Goal: Task Accomplishment & Management: Complete application form

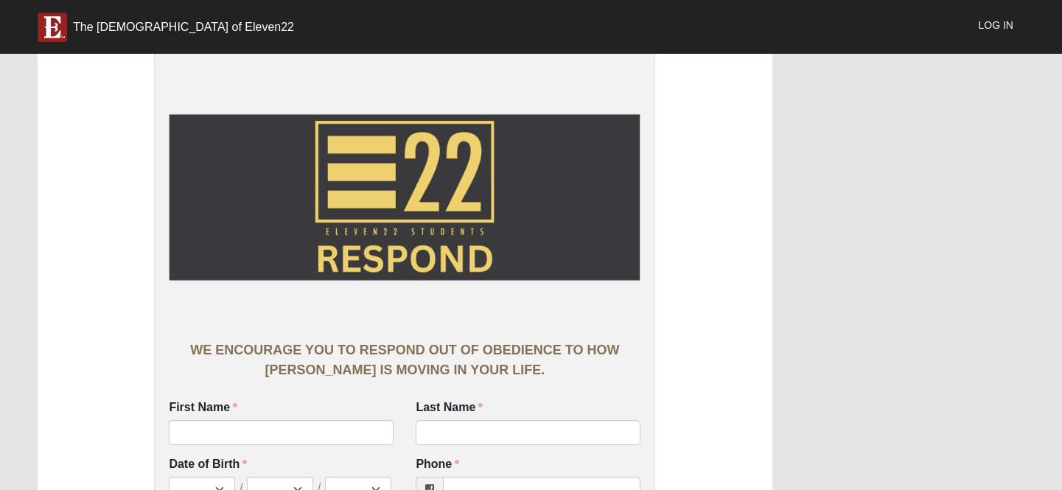
scroll to position [178, 0]
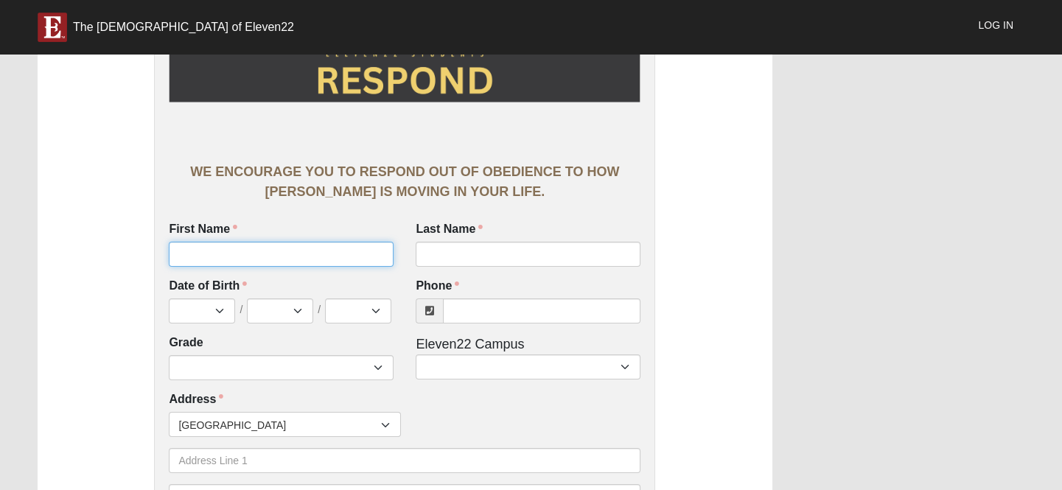
click at [295, 267] on input "First Name" at bounding box center [281, 254] width 225 height 25
type input "[PERSON_NAME]"
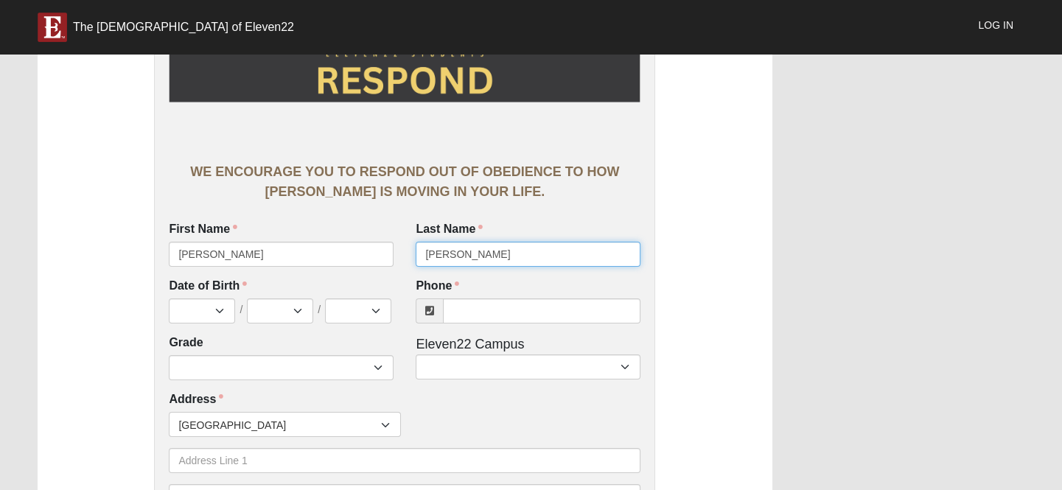
type input "[PERSON_NAME]"
click at [247, 188] on div "WE ENCOURAGE YOU TO RESPOND OUT OF OBEDIENCE TO HOW [PERSON_NAME] IS MOVING IN …" at bounding box center [405, 182] width 472 height 40
click at [216, 323] on select "Jan Feb Mar Apr May Jun [DATE] Aug Sep Oct Nov Dec" at bounding box center [202, 310] width 66 height 25
select select "9"
click at [169, 312] on select "Jan Feb Mar Apr May Jun [DATE] Aug Sep Oct Nov Dec" at bounding box center [202, 310] width 66 height 25
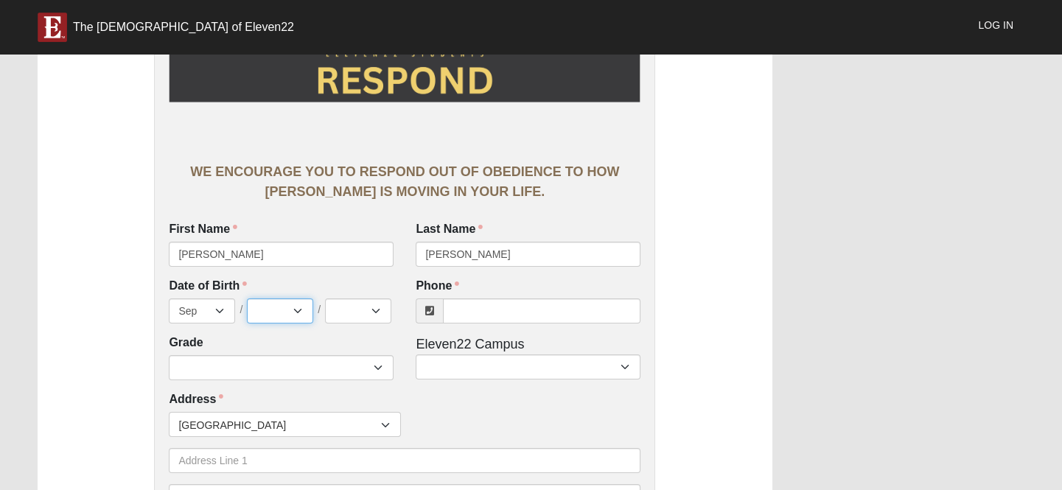
click at [295, 323] on select "1 2 3 4 5 6 7 8 9 10 11 12 13 14 15 16 17 18 19 20 21 22 23 24 25 26 27 28 29 3…" at bounding box center [280, 310] width 66 height 25
select select "18"
click at [247, 312] on select "1 2 3 4 5 6 7 8 9 10 11 12 13 14 15 16 17 18 19 20 21 22 23 24 25 26 27 28 29 3…" at bounding box center [280, 310] width 66 height 25
click at [375, 323] on select "2025 2024 2023 2022 2021 2020 2019 2018 2017 2016 2015 2014 2013 2012 2011 2010…" at bounding box center [358, 310] width 66 height 25
select select "2013"
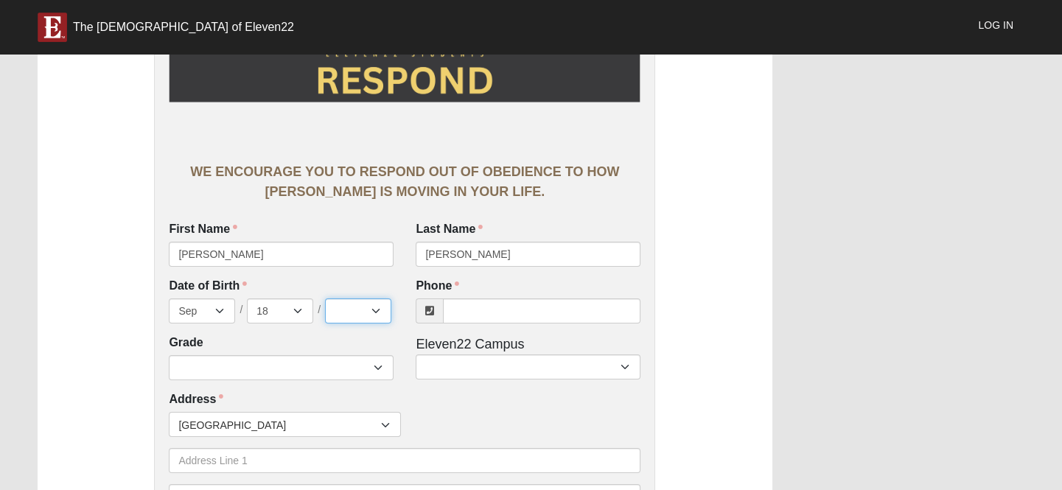
click at [325, 312] on select "2025 2024 2023 2022 2021 2020 2019 2018 2017 2016 2015 2014 2013 2012 2011 2010…" at bounding box center [358, 310] width 66 height 25
click at [501, 323] on input "Phone" at bounding box center [541, 310] width 197 height 25
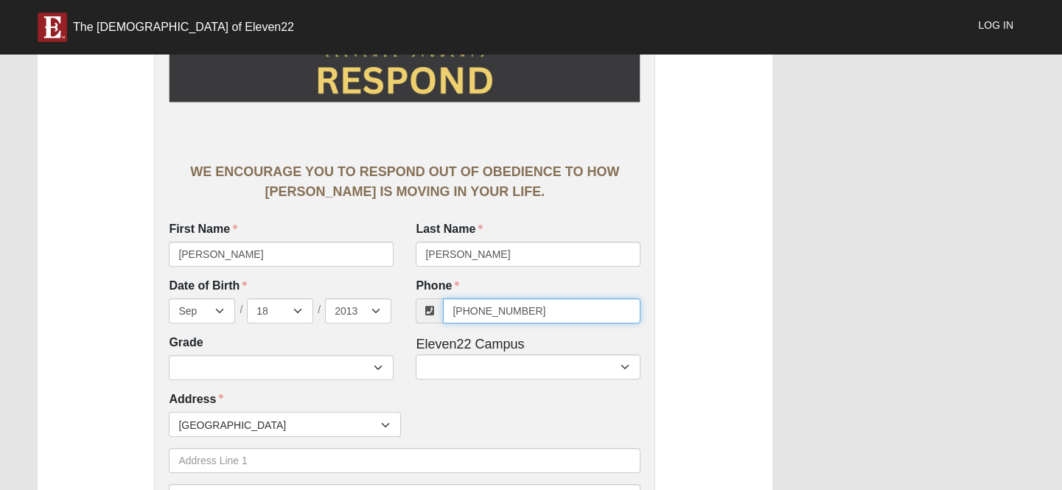
scroll to position [223, 0]
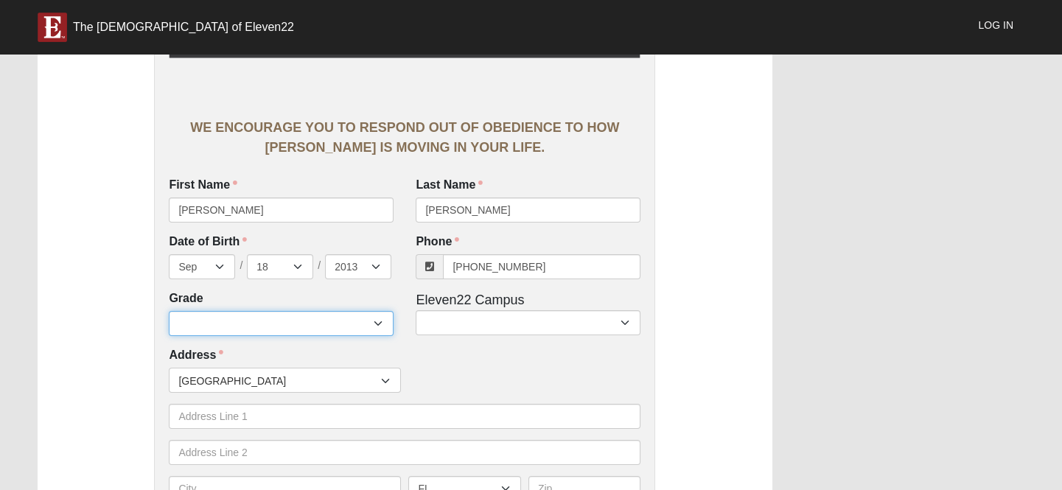
type input "[PHONE_NUMBER]"
click at [354, 336] on select "6th Grade 7th Grade 8th Grade 9th Grade 10th Grade 11th Grade 12th Grade" at bounding box center [281, 323] width 225 height 25
select select "2031"
click at [169, 325] on select "6th Grade 7th Grade 8th Grade 9th Grade 10th Grade 11th Grade 12th Grade" at bounding box center [281, 323] width 225 height 25
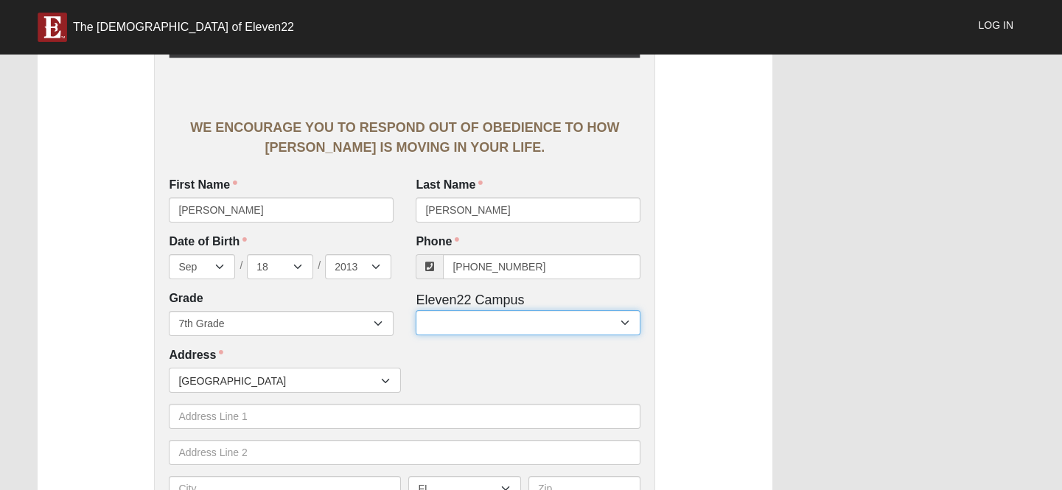
click at [493, 335] on select "Arlington Baymeadows Eleven22 Online Fleming Island Jesup Mandarin North Jax Or…" at bounding box center [528, 322] width 225 height 25
select select "11"
click at [416, 324] on select "Arlington Baymeadows Eleven22 Online Fleming Island Jesup Mandarin North Jax Or…" at bounding box center [528, 322] width 225 height 25
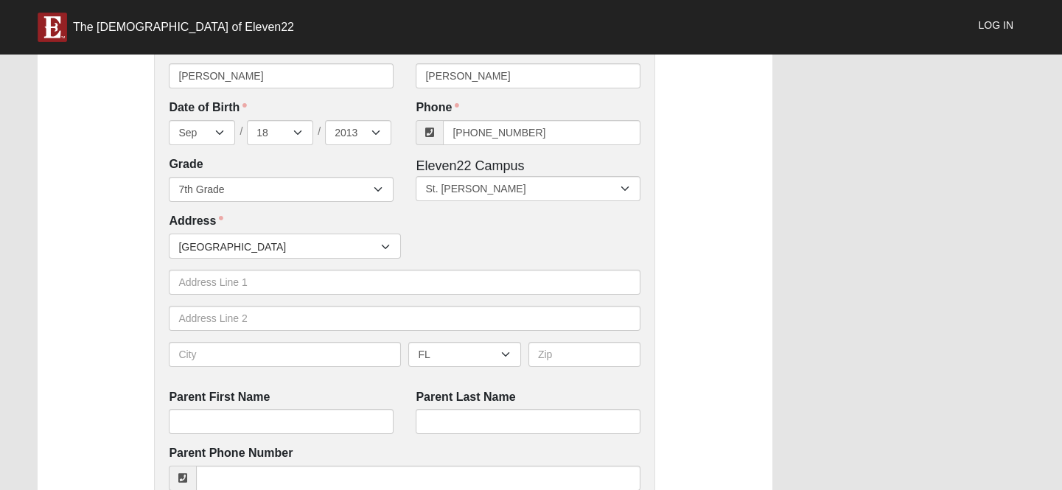
scroll to position [402, 0]
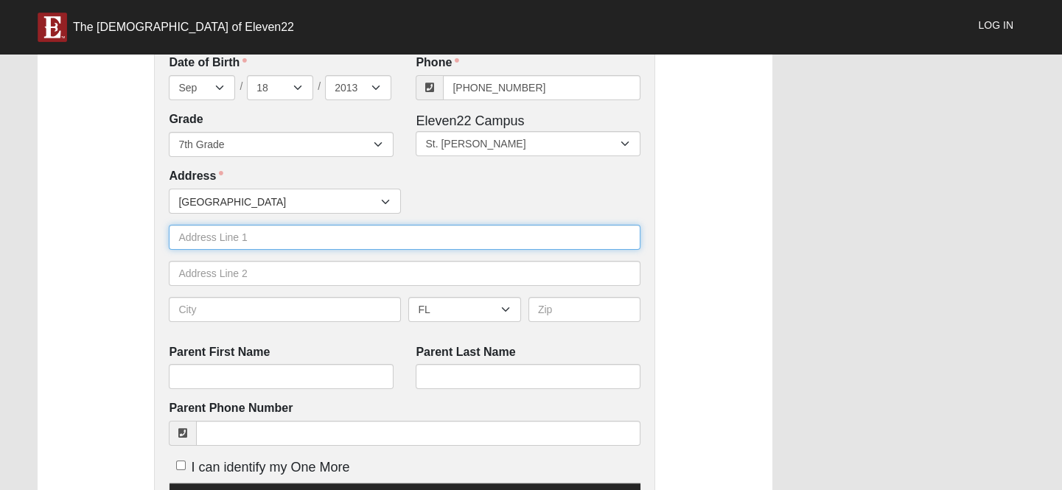
click at [200, 250] on input "text" at bounding box center [405, 237] width 472 height 25
type input "377 Hasler Ave"
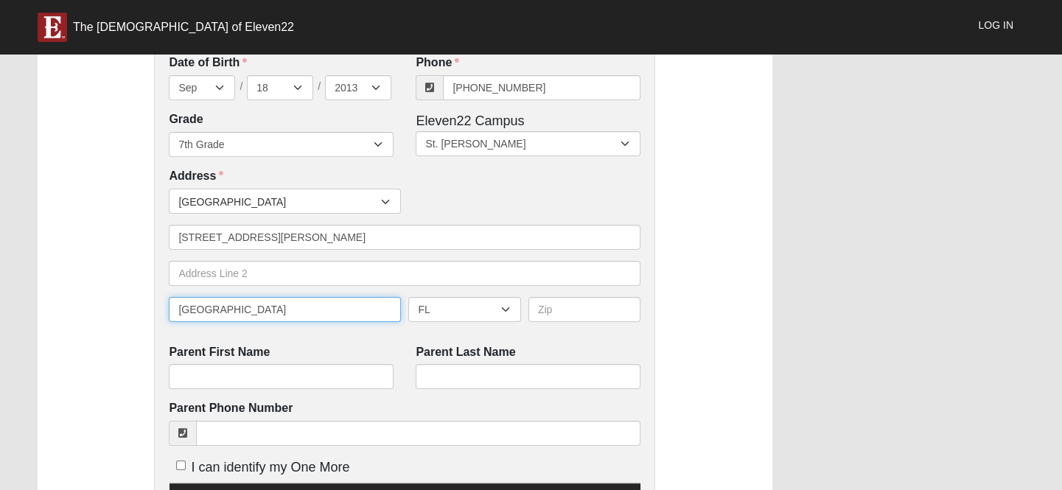
type input "St. Augustine"
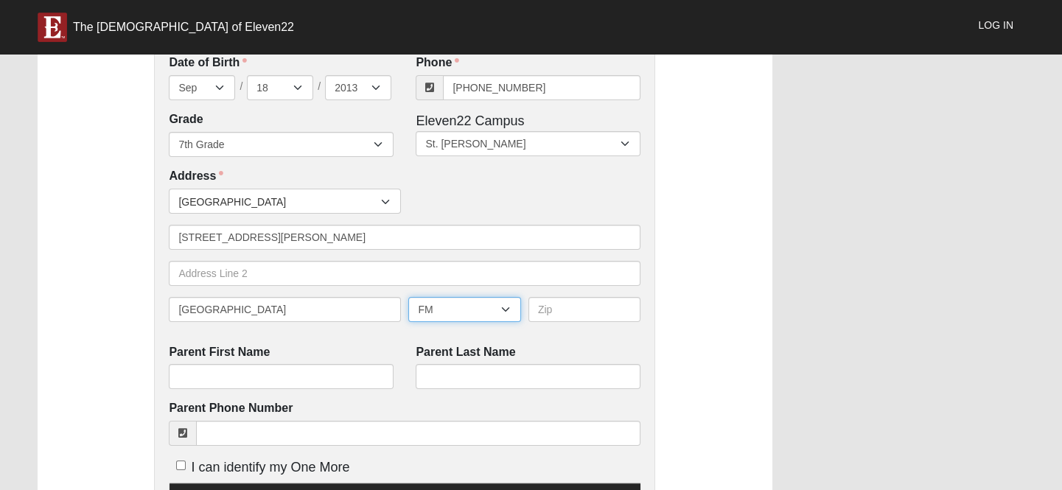
select select "FL"
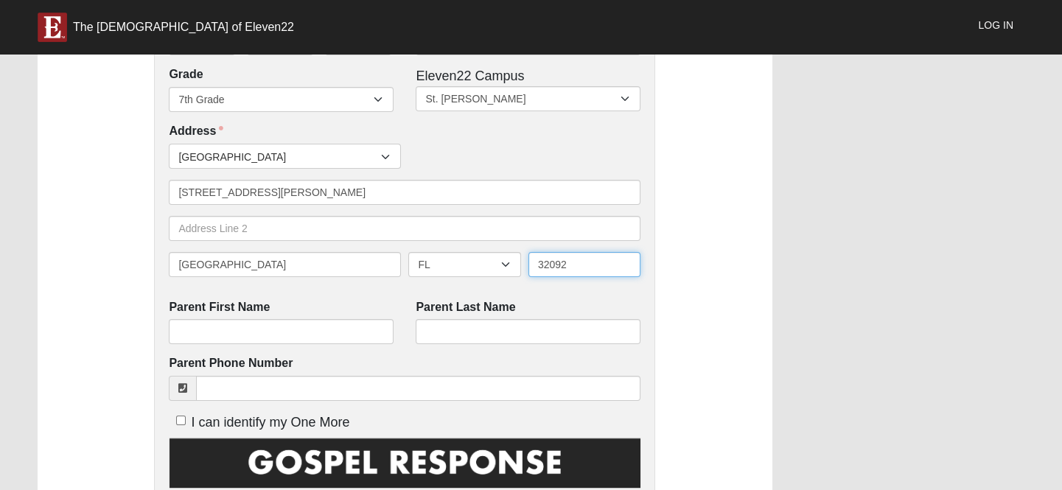
scroll to position [491, 0]
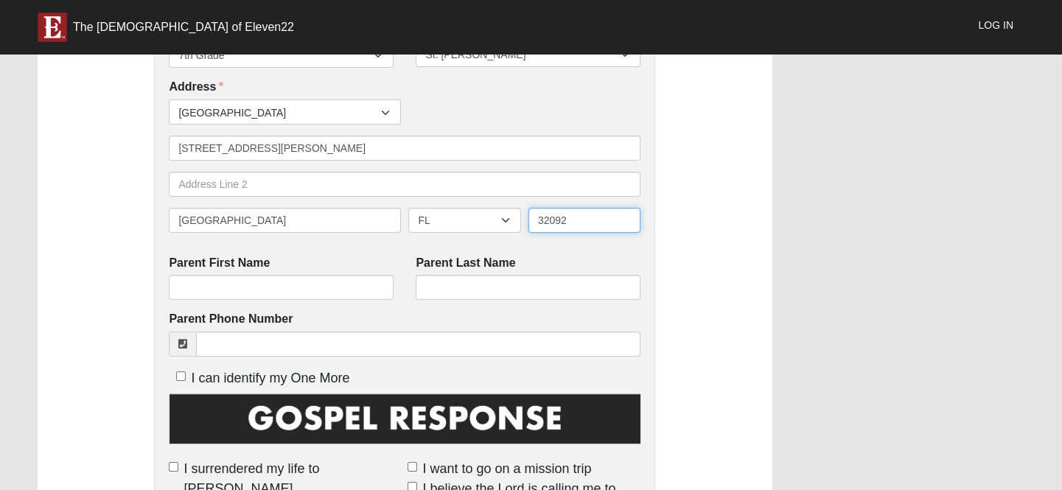
type input "32092"
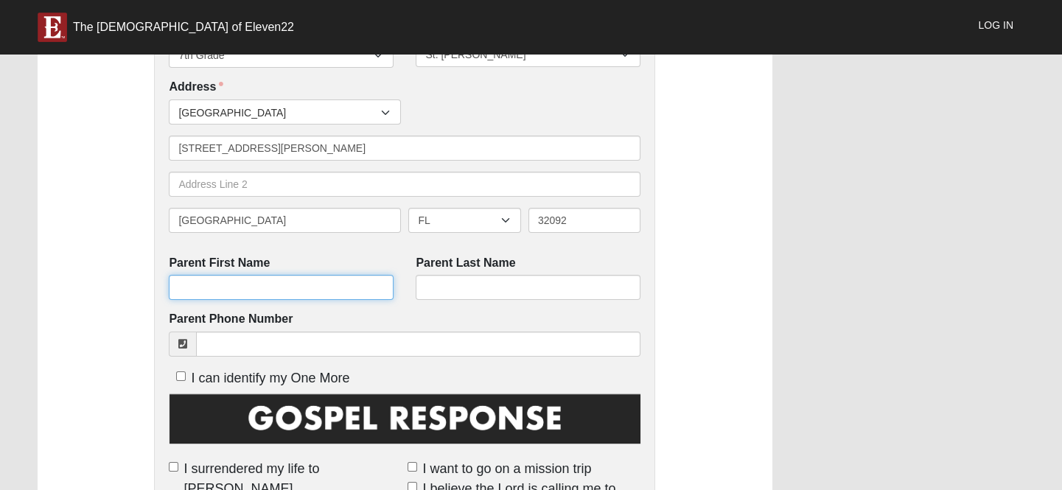
click at [228, 300] on input "Parent First Name" at bounding box center [281, 287] width 225 height 25
type input "Stephanie"
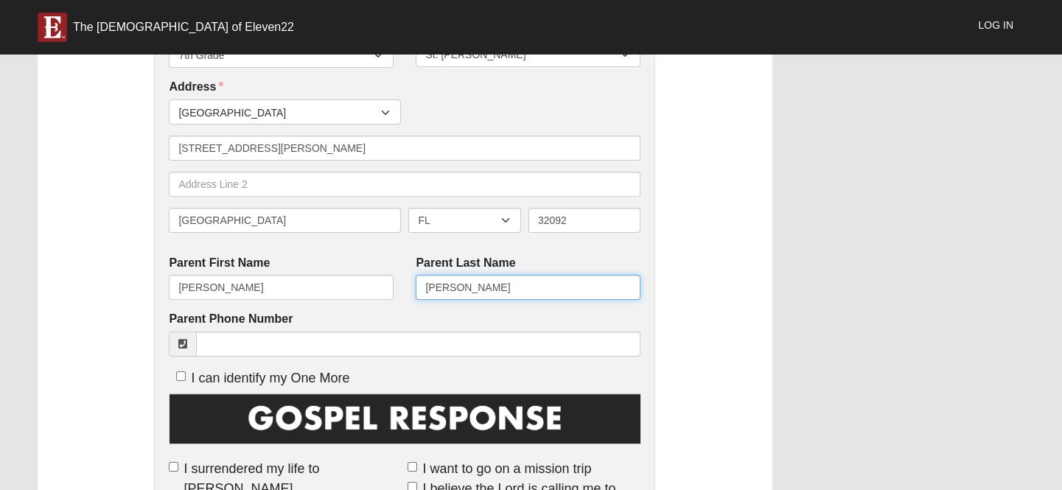
type input "[PERSON_NAME]"
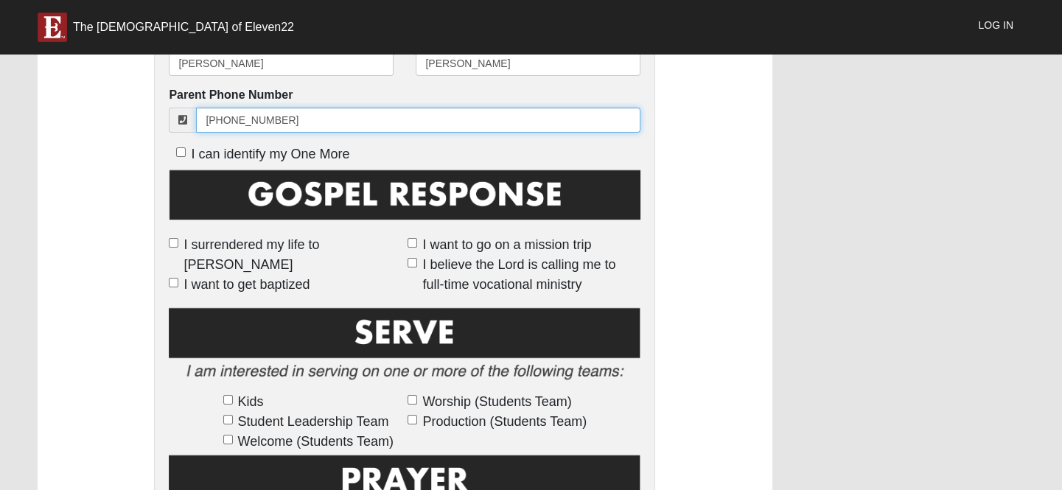
scroll to position [759, 0]
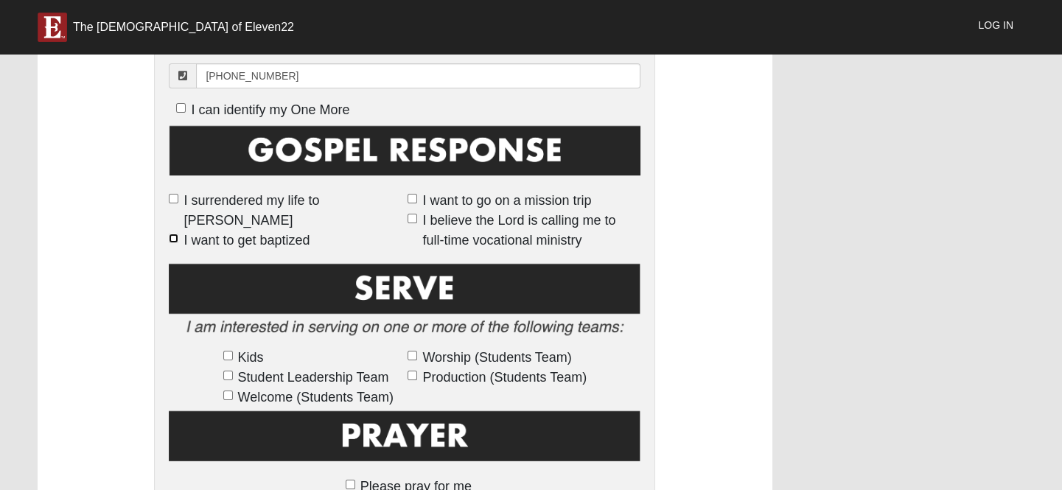
type input "(904) 679-2678"
click at [172, 234] on input "I want to get baptized" at bounding box center [174, 239] width 10 height 10
checkbox input "true"
click at [172, 203] on input "I surrendered my life to [PERSON_NAME]" at bounding box center [174, 199] width 10 height 10
checkbox input "true"
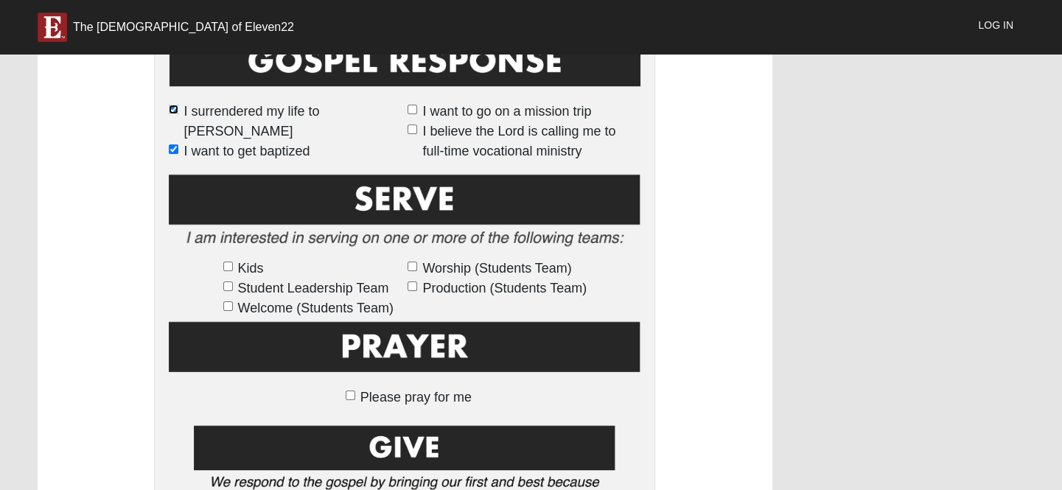
scroll to position [892, 0]
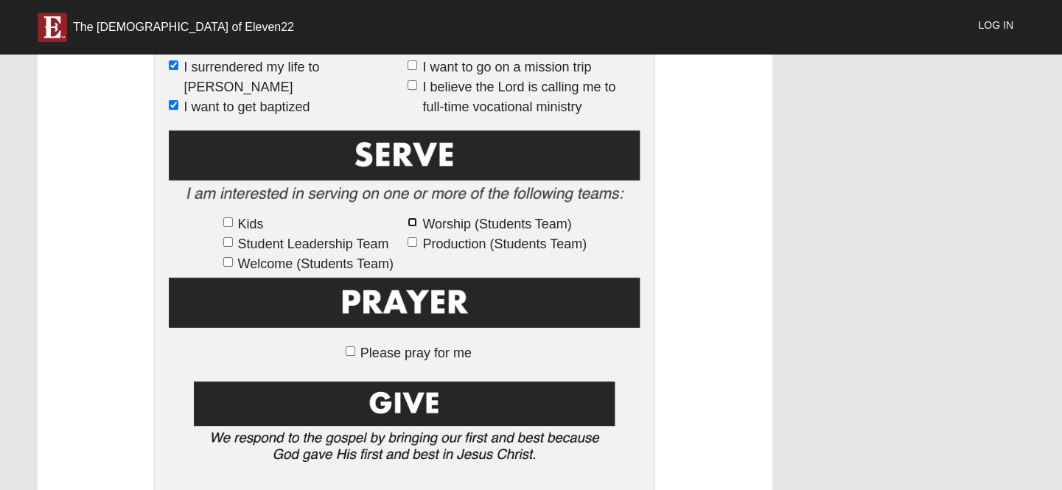
click at [412, 227] on input "Worship (Students Team)" at bounding box center [413, 222] width 10 height 10
checkbox input "true"
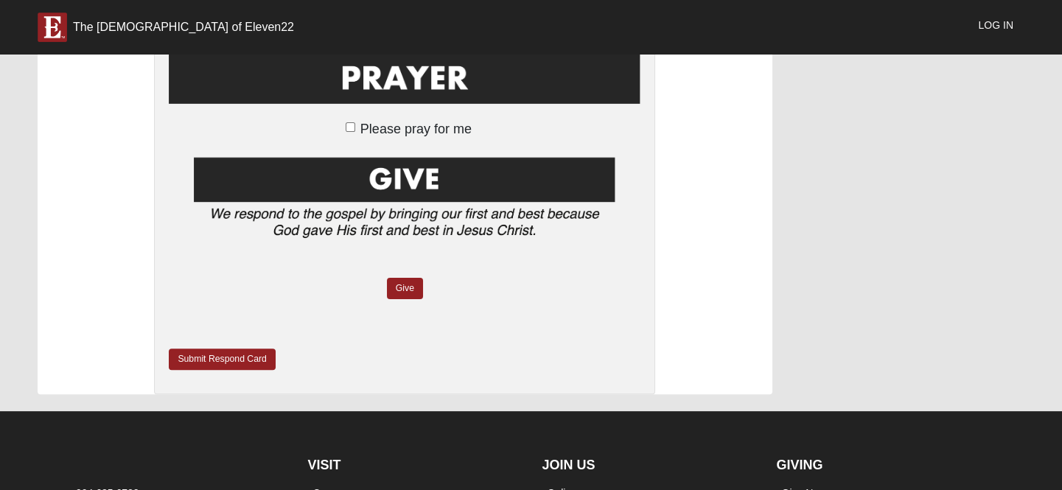
scroll to position [1340, 0]
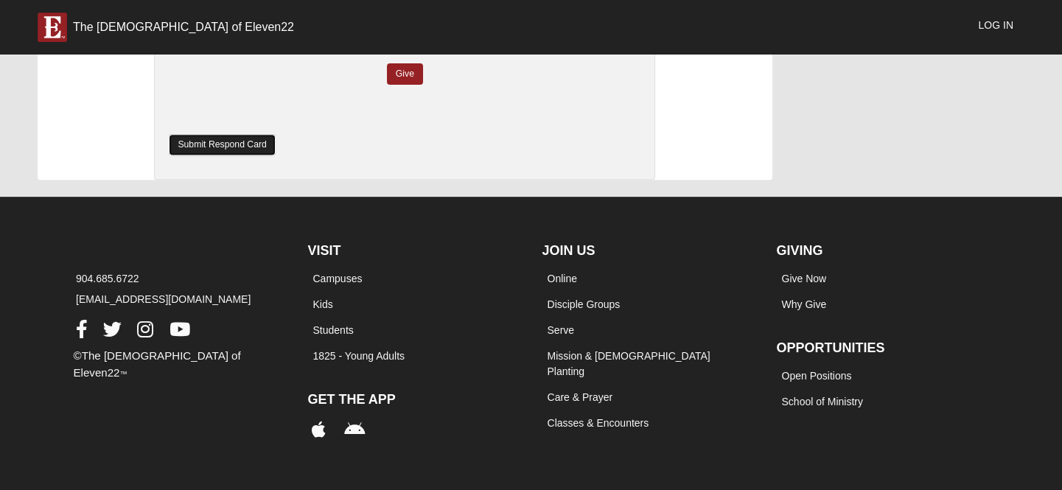
click at [232, 155] on link "Submit Respond Card" at bounding box center [222, 144] width 107 height 21
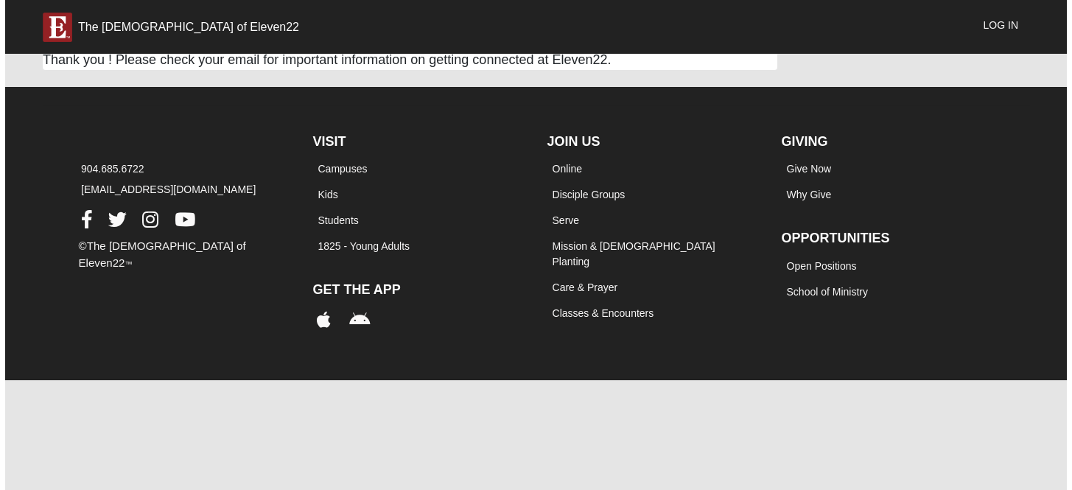
scroll to position [0, 0]
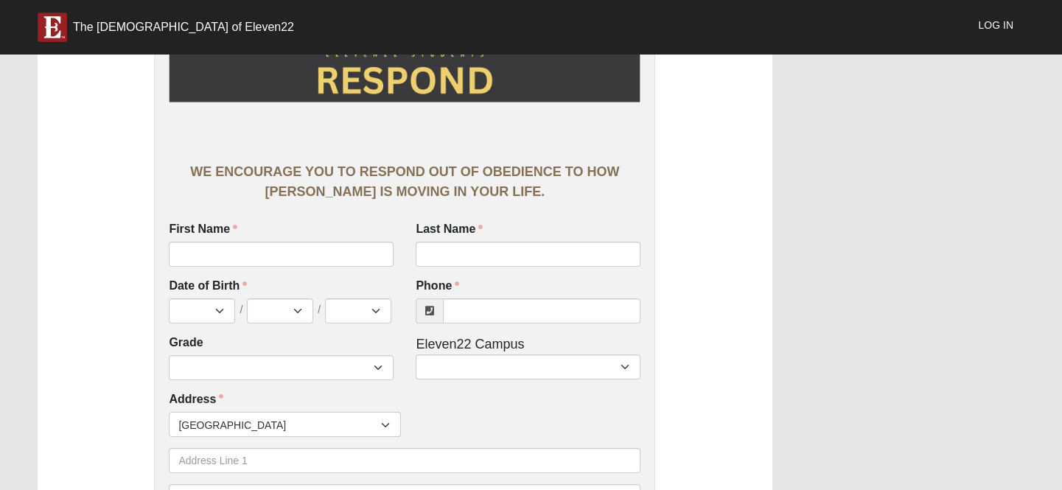
scroll to position [223, 0]
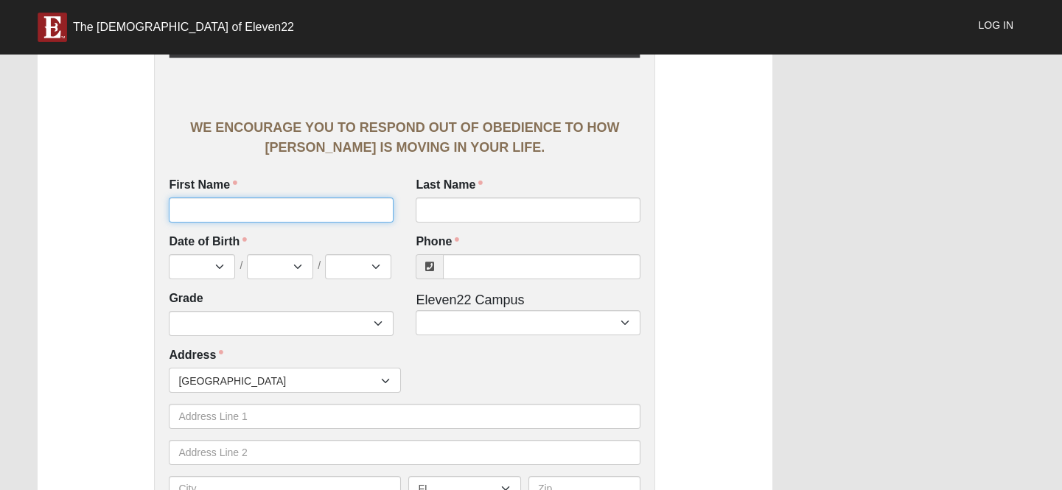
click at [215, 223] on input "First Name" at bounding box center [281, 209] width 225 height 25
type input "[PERSON_NAME]"
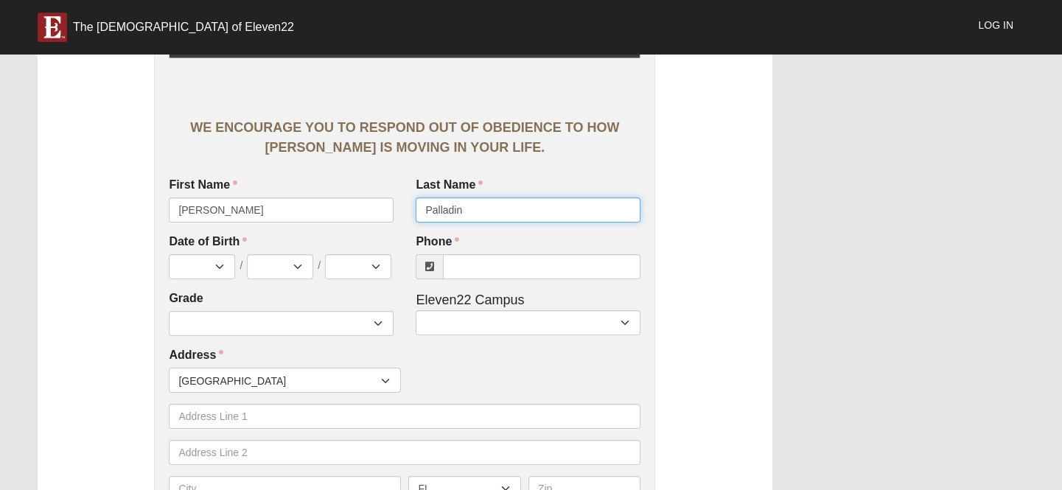
type input "[PERSON_NAME]"
